Goal: Check status: Check status

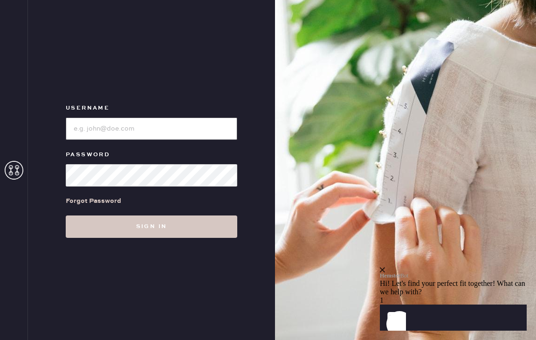
click at [179, 129] on input "loginName" at bounding box center [151, 128] width 171 height 22
click at [16, 168] on use at bounding box center [14, 170] width 19 height 19
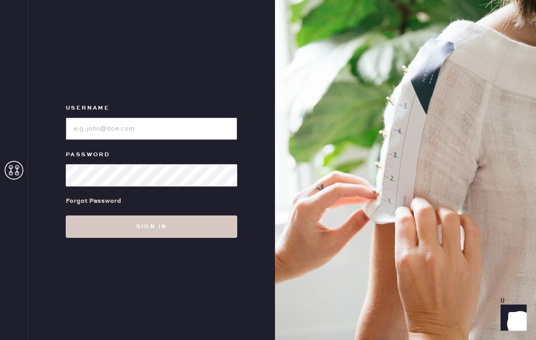
click at [134, 130] on input "loginName" at bounding box center [151, 128] width 171 height 22
type input "morgiemyers@gmail.com"
click at [94, 199] on div "Forgot Password" at bounding box center [93, 201] width 55 height 10
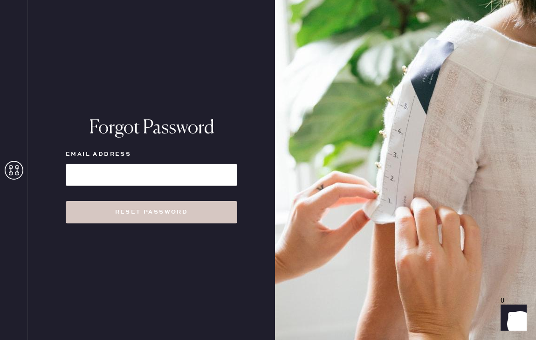
click at [166, 174] on input at bounding box center [151, 174] width 171 height 22
type input "morgiemyers@gmail.com"
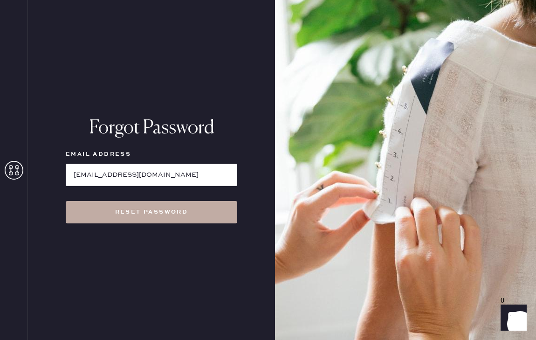
click at [165, 205] on button "Reset Password" at bounding box center [151, 212] width 171 height 22
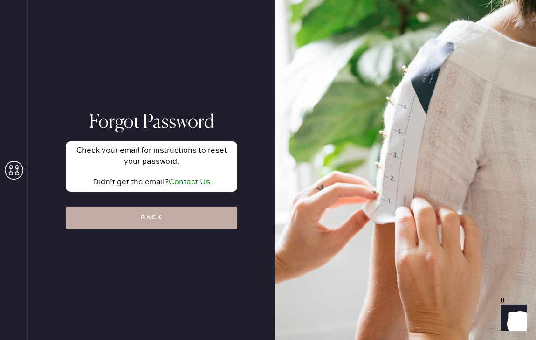
click at [143, 222] on button "Back" at bounding box center [151, 217] width 171 height 22
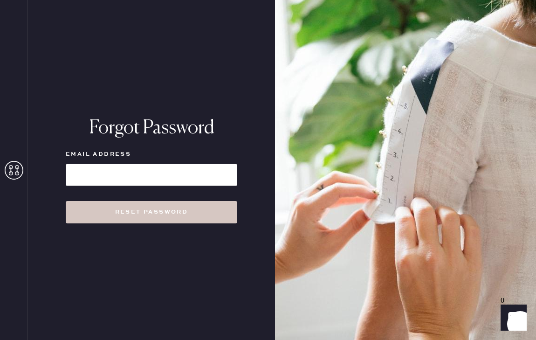
click at [152, 170] on input at bounding box center [151, 174] width 171 height 22
type input "morgiemyers@gmail.com"
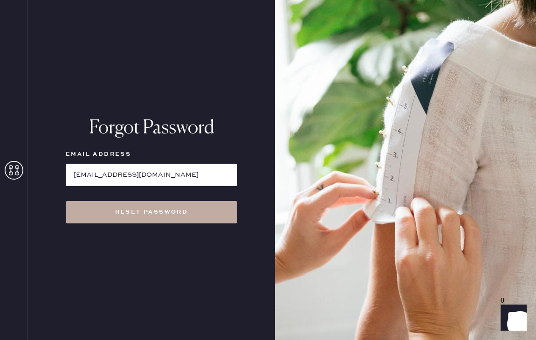
click at [162, 202] on button "Reset Password" at bounding box center [151, 212] width 171 height 22
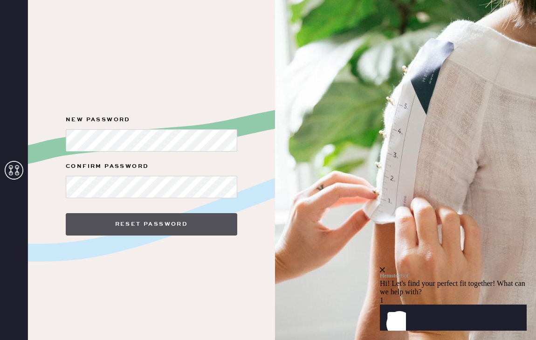
click at [160, 227] on button "Reset Password" at bounding box center [151, 224] width 171 height 22
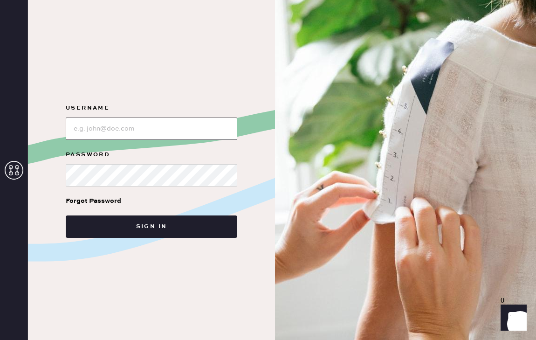
click at [159, 127] on input "loginName" at bounding box center [151, 128] width 171 height 22
click at [66, 215] on button "Sign in" at bounding box center [151, 226] width 171 height 22
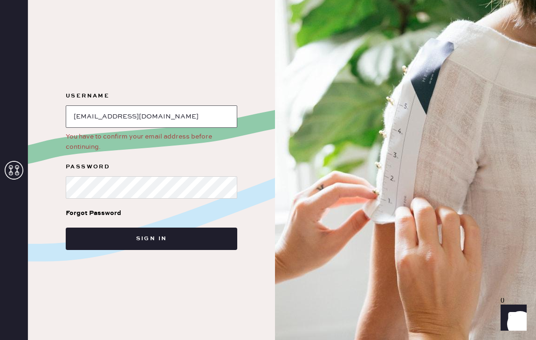
click at [185, 121] on input "loginName" at bounding box center [151, 116] width 171 height 22
click at [184, 119] on input "loginName" at bounding box center [151, 116] width 171 height 22
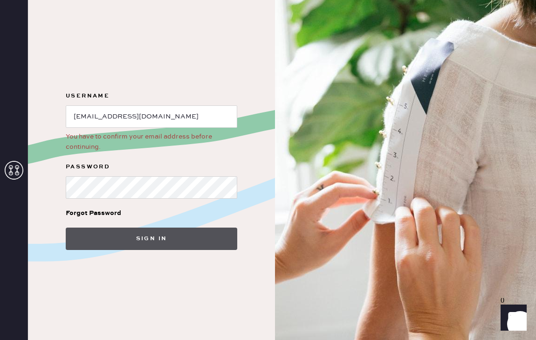
click at [152, 243] on button "Sign in" at bounding box center [151, 238] width 171 height 22
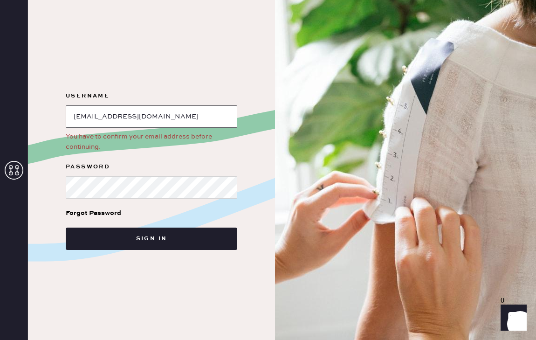
click at [185, 112] on input "loginName" at bounding box center [151, 116] width 171 height 22
click at [66, 227] on button "Sign in" at bounding box center [151, 238] width 171 height 22
type input "morgiemyers@gmail.com"
click at [61, 159] on form "Username You have to confirm your email address before continuing. Password For…" at bounding box center [151, 169] width 186 height 159
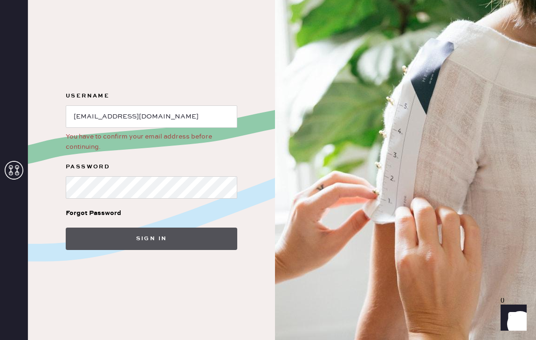
click at [79, 236] on button "Sign in" at bounding box center [151, 238] width 171 height 22
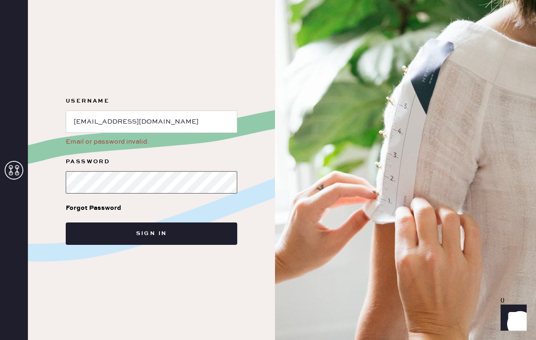
click at [66, 222] on button "Sign in" at bounding box center [151, 233] width 171 height 22
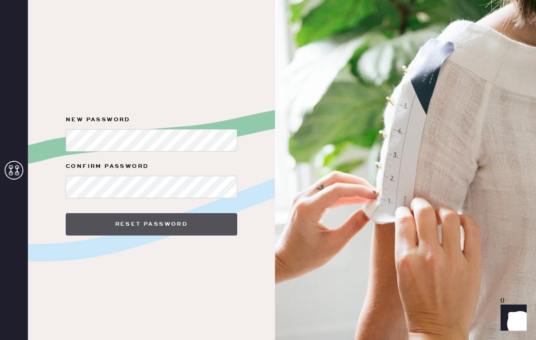
click at [195, 224] on button "Reset Password" at bounding box center [151, 224] width 171 height 22
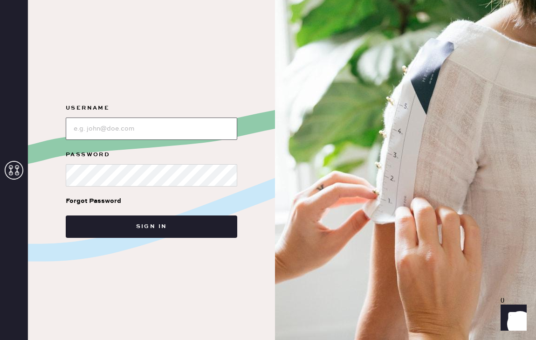
click at [130, 136] on input "loginName" at bounding box center [151, 128] width 171 height 22
type input "morgiemyers@gmail.com"
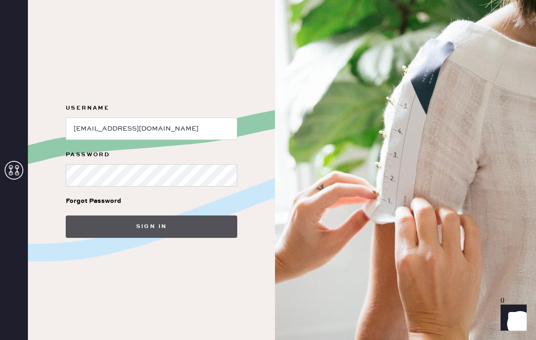
click at [156, 218] on button "Sign in" at bounding box center [151, 226] width 171 height 22
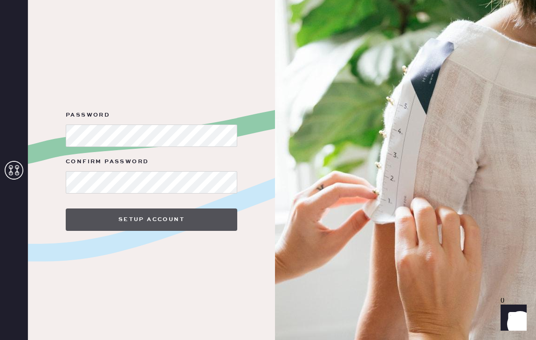
click at [147, 225] on button "Setup Account" at bounding box center [151, 219] width 171 height 22
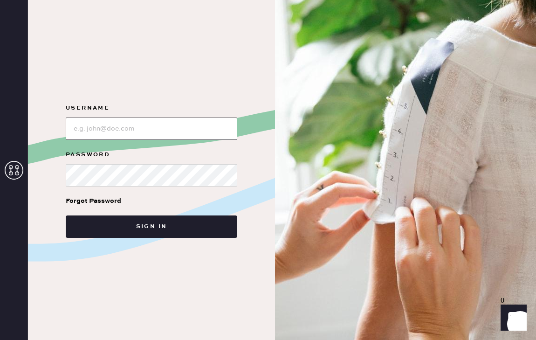
click at [104, 120] on input "loginName" at bounding box center [151, 128] width 171 height 22
type input "[EMAIL_ADDRESS][DOMAIN_NAME]"
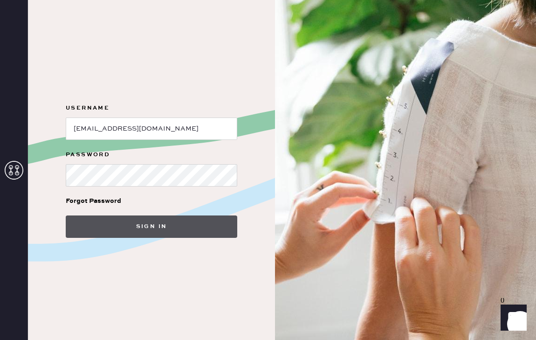
click at [161, 226] on button "Sign in" at bounding box center [151, 226] width 171 height 22
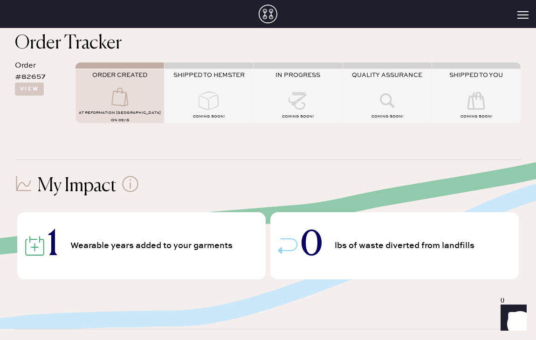
scroll to position [58, 0]
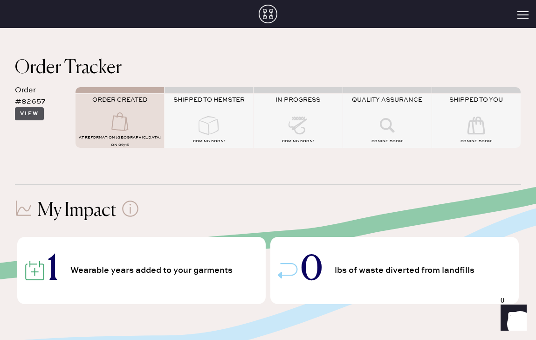
click at [34, 115] on button "View" at bounding box center [29, 113] width 29 height 13
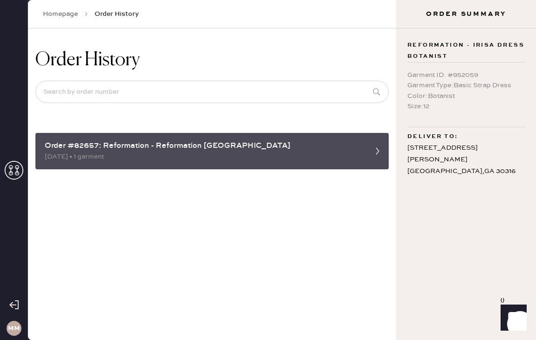
click at [239, 153] on div "09/15/2025 • 1 garment" at bounding box center [204, 156] width 318 height 10
click at [376, 151] on icon at bounding box center [377, 151] width 19 height 19
click at [214, 143] on div "Order #82657: Reformation - Reformation Ponce" at bounding box center [204, 145] width 318 height 11
click at [73, 149] on div "Order #82657: Reformation - Reformation Ponce" at bounding box center [204, 145] width 318 height 11
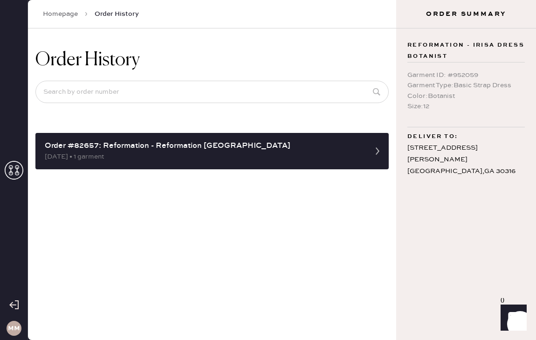
click at [62, 14] on link "Homepage" at bounding box center [60, 13] width 35 height 9
click at [68, 12] on link "Homepage" at bounding box center [60, 13] width 35 height 9
click at [12, 173] on use at bounding box center [14, 170] width 19 height 19
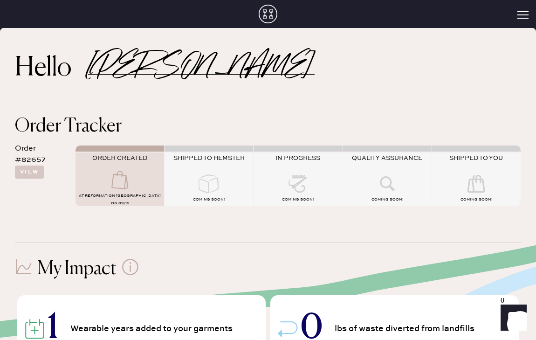
click at [216, 183] on icon at bounding box center [208, 183] width 37 height 19
click at [521, 17] on button "Open Menu" at bounding box center [522, 15] width 11 height 8
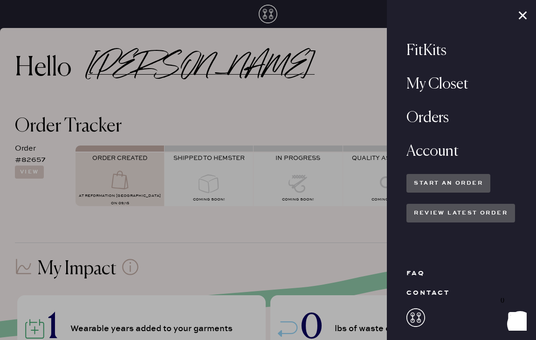
click at [450, 120] on div "Orders" at bounding box center [460, 118] width 109 height 22
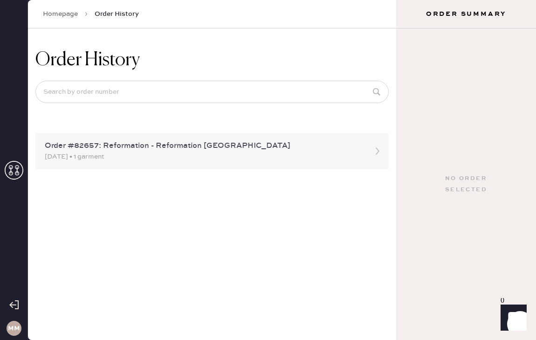
click at [206, 134] on div "Order #82657: Reformation - Reformation Ponce 09/15/2025 • 1 garment" at bounding box center [211, 151] width 353 height 36
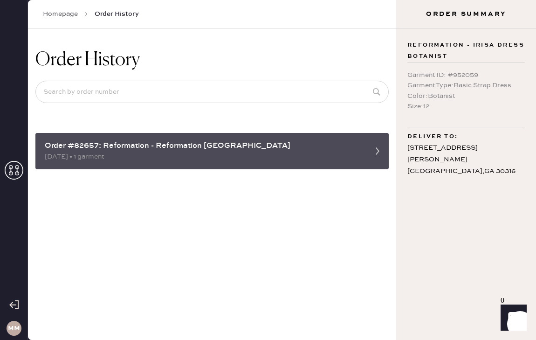
click at [381, 152] on icon at bounding box center [377, 151] width 19 height 19
click at [87, 146] on div "Order #82657: Reformation - Reformation [GEOGRAPHIC_DATA]" at bounding box center [204, 145] width 318 height 11
click at [56, 160] on div "[DATE] • 1 garment" at bounding box center [204, 156] width 318 height 10
click at [195, 137] on div "Order #82657: Reformation - Reformation Ponce 09/15/2025 • 1 garment" at bounding box center [211, 151] width 353 height 36
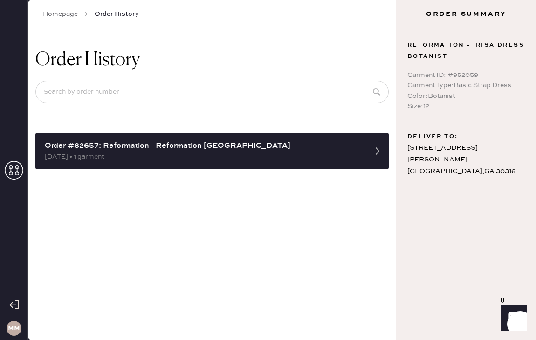
click at [59, 14] on link "Homepage" at bounding box center [60, 13] width 35 height 9
click at [72, 12] on link "Homepage" at bounding box center [60, 13] width 35 height 9
click at [12, 172] on use at bounding box center [14, 170] width 19 height 19
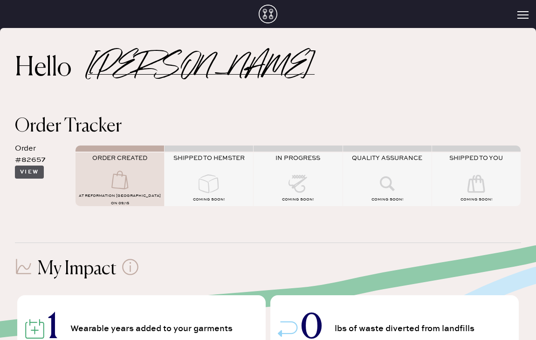
click at [27, 167] on button "View" at bounding box center [29, 171] width 29 height 13
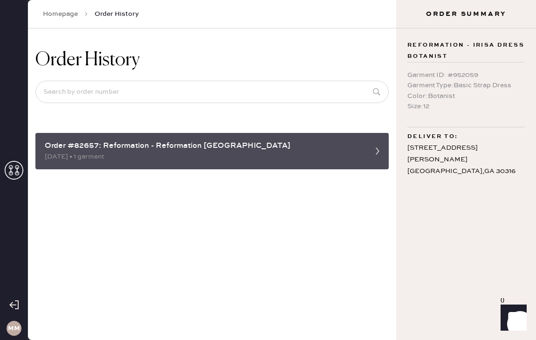
click at [149, 152] on div "[DATE] • 1 garment" at bounding box center [204, 156] width 318 height 10
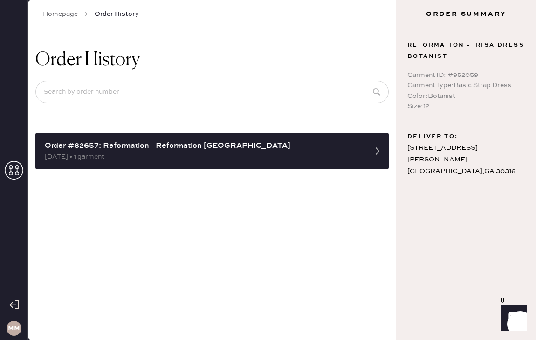
click at [69, 7] on div "Homepage Order History" at bounding box center [212, 14] width 368 height 28
click at [69, 16] on link "Homepage" at bounding box center [60, 13] width 35 height 9
click at [14, 164] on icon at bounding box center [14, 170] width 19 height 19
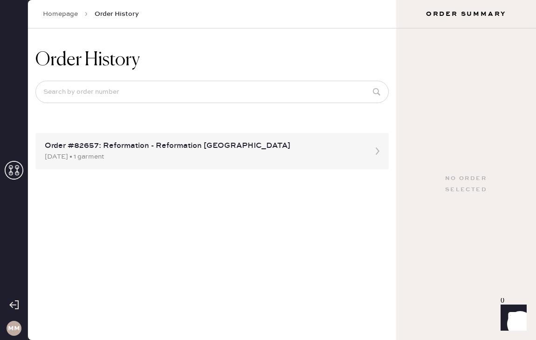
click at [13, 169] on icon at bounding box center [14, 170] width 19 height 19
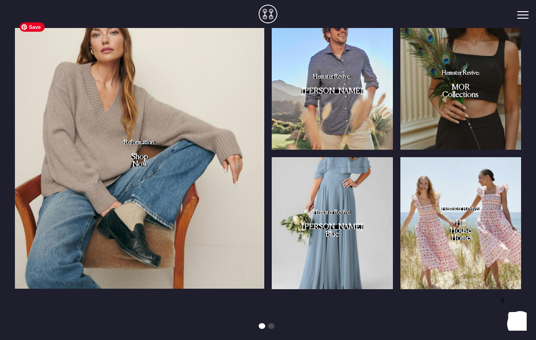
scroll to position [790, 0]
